Goal: Understand process/instructions: Learn how to perform a task or action

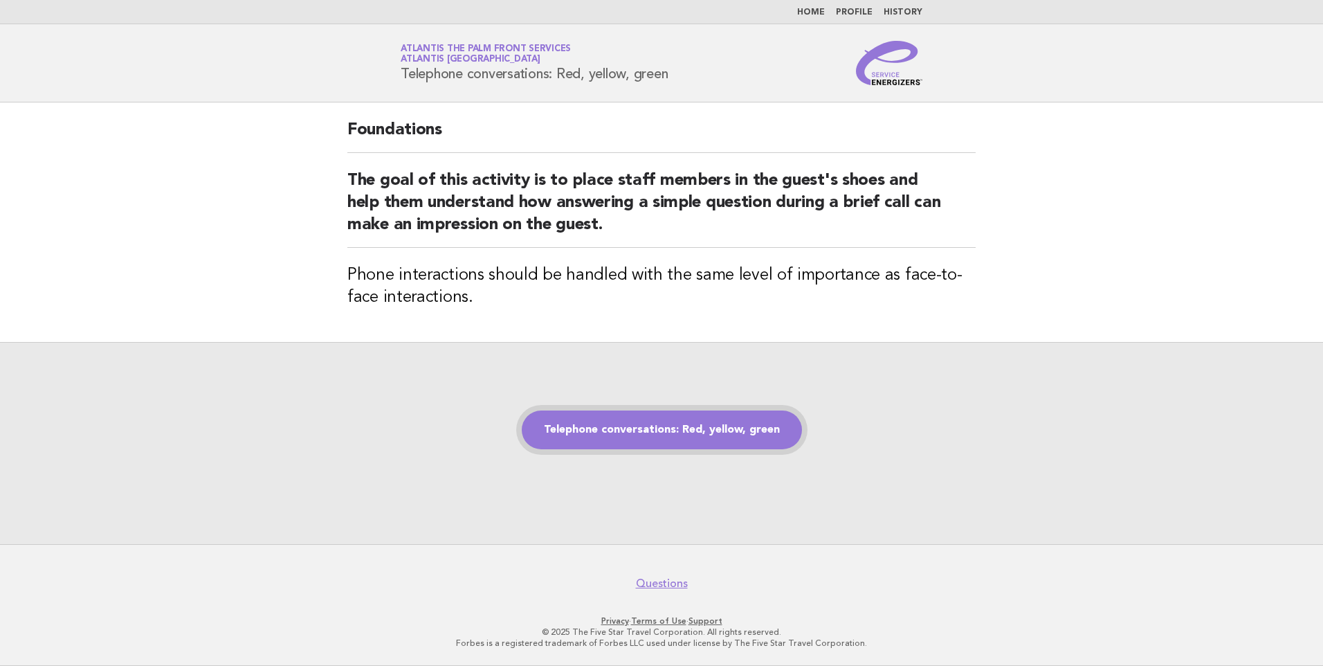
click at [684, 434] on link "Telephone conversations: Red, yellow, green" at bounding box center [662, 429] width 280 height 39
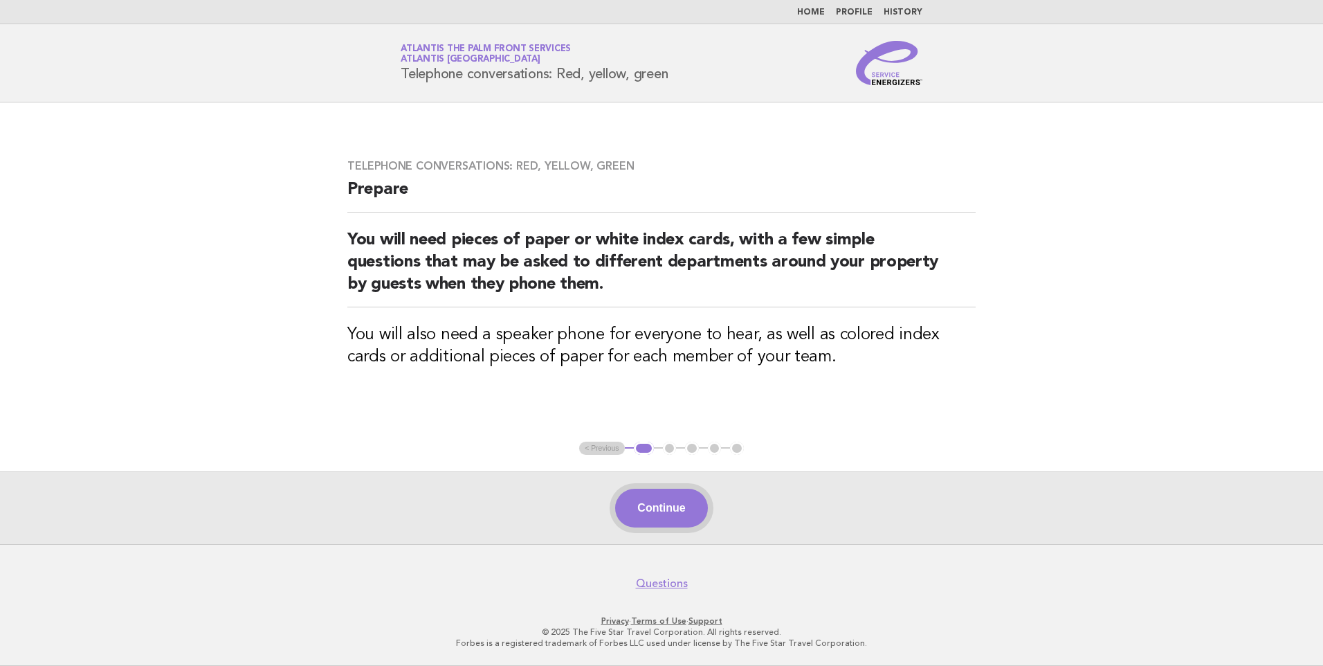
click at [663, 512] on button "Continue" at bounding box center [661, 507] width 92 height 39
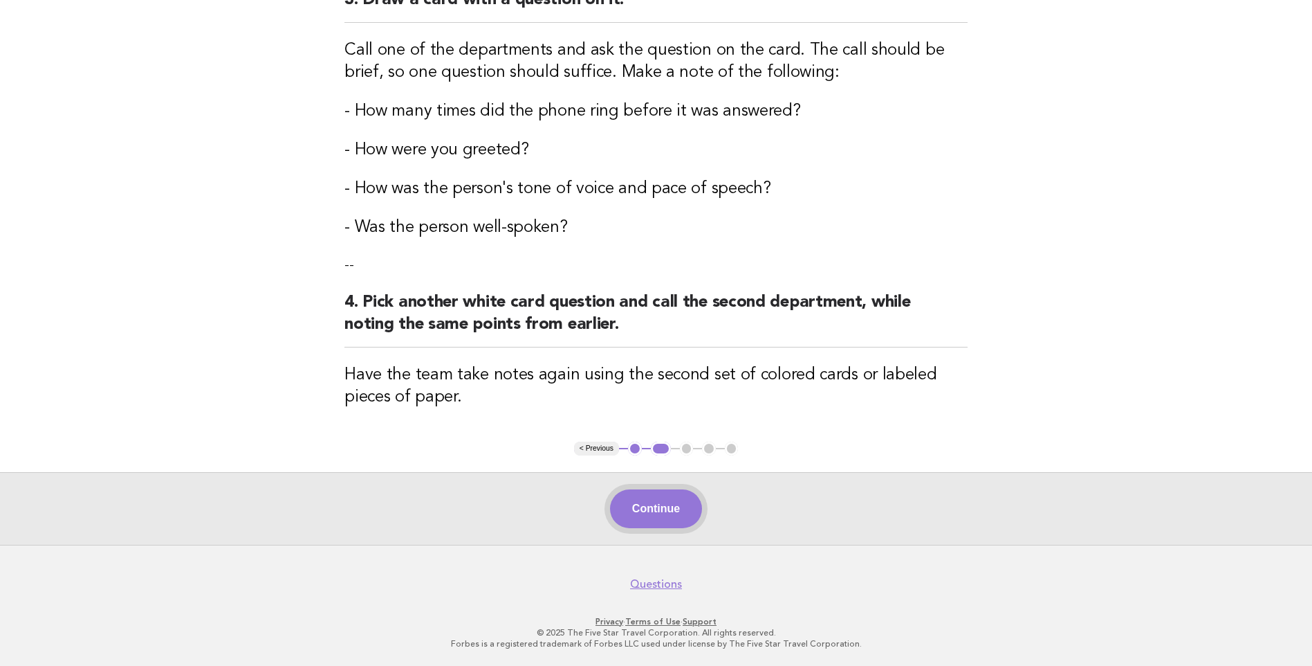
click at [670, 497] on button "Continue" at bounding box center [656, 508] width 92 height 39
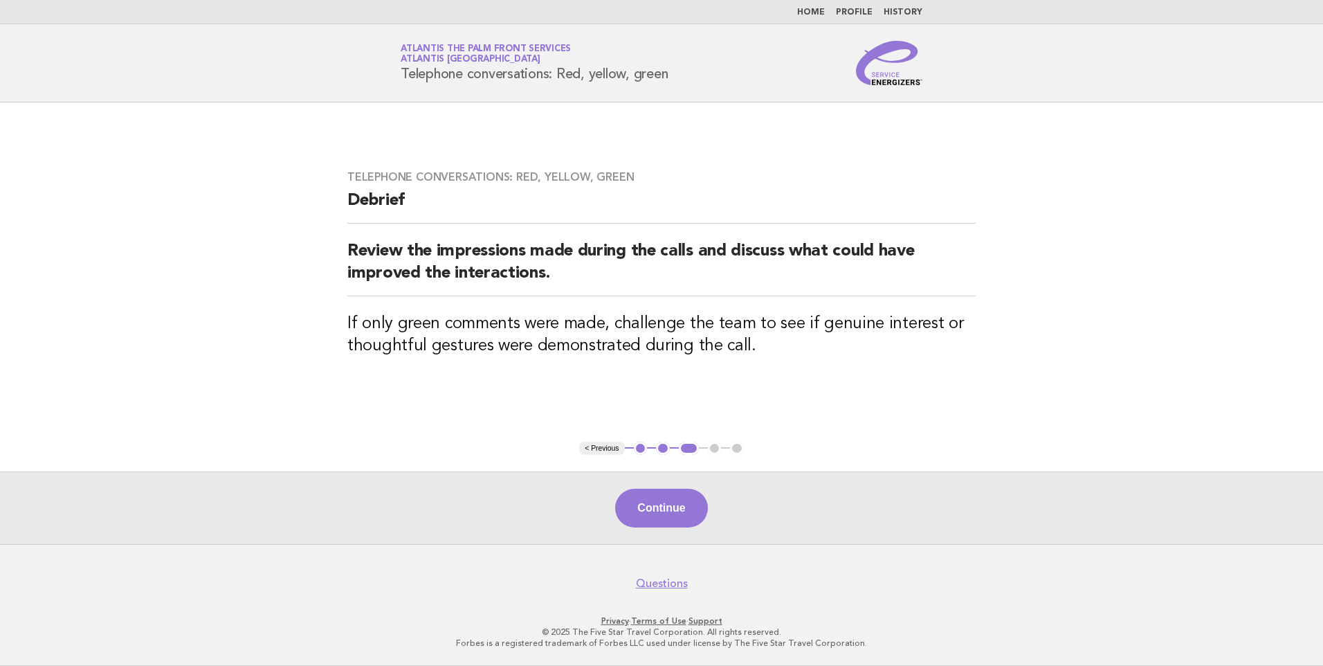
click at [650, 500] on button "Continue" at bounding box center [661, 507] width 92 height 39
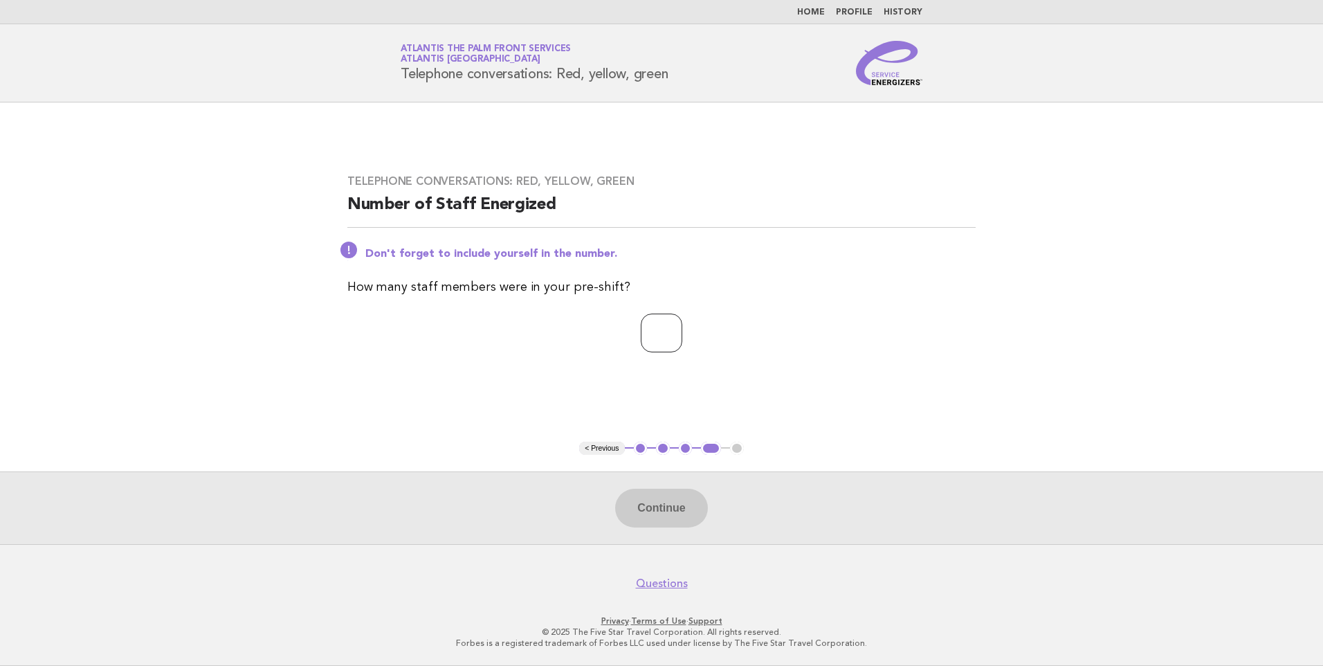
click at [646, 331] on input "number" at bounding box center [662, 332] width 42 height 39
type input "*"
type input "**"
click at [655, 502] on button "Continue" at bounding box center [661, 507] width 92 height 39
